Goal: Transaction & Acquisition: Subscribe to service/newsletter

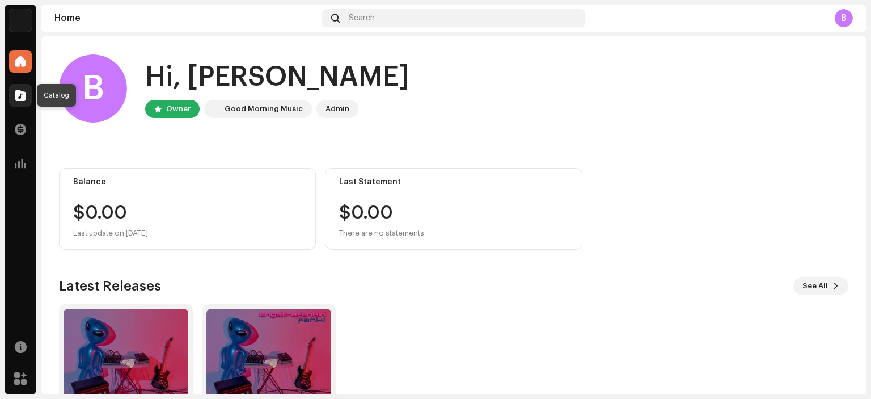
click at [22, 95] on span at bounding box center [20, 95] width 11 height 9
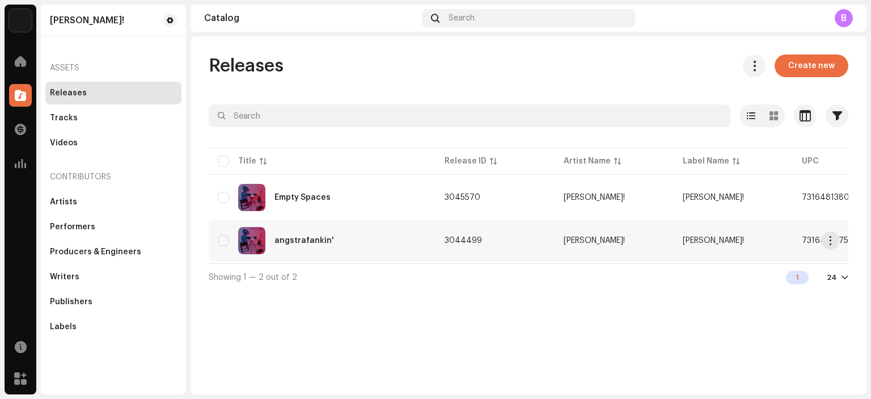
click at [301, 244] on div "angstrafankin'" at bounding box center [304, 240] width 60 height 8
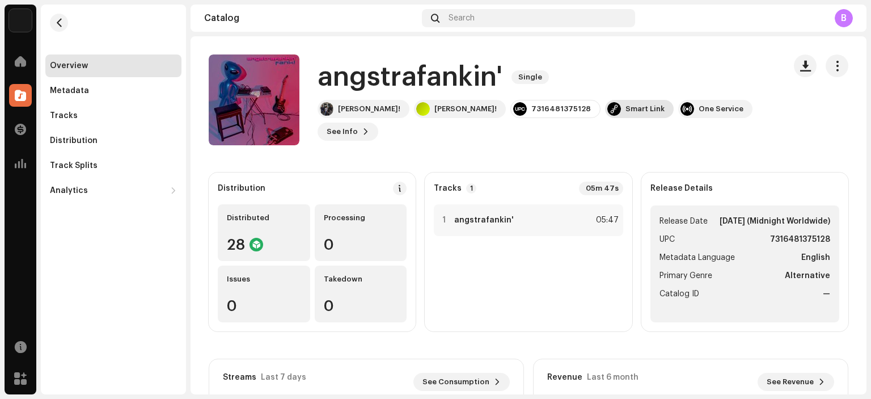
drag, startPoint x: 540, startPoint y: 117, endPoint x: 530, endPoint y: 120, distance: 10.6
click at [605, 118] on div "Smart Link" at bounding box center [639, 109] width 69 height 18
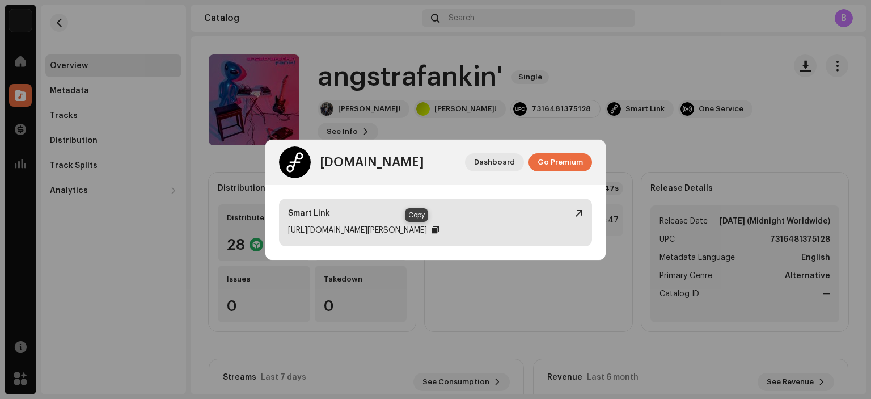
click at [431, 228] on div at bounding box center [434, 229] width 7 height 9
click at [431, 229] on div at bounding box center [434, 229] width 7 height 9
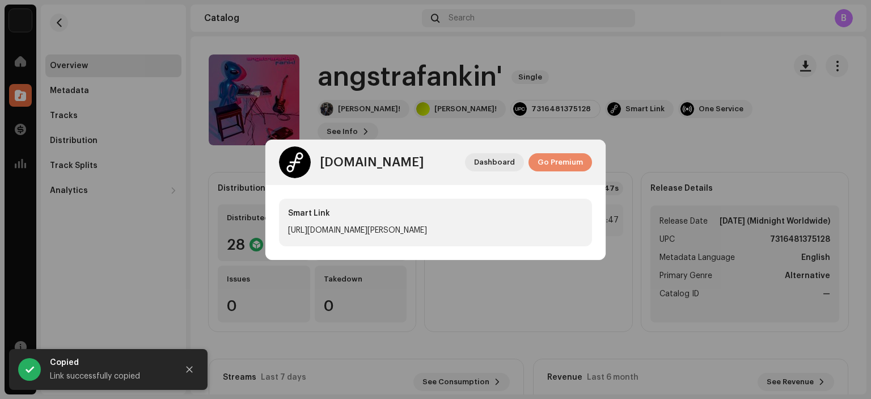
click at [564, 164] on span "Go Premium" at bounding box center [559, 162] width 45 height 23
